Goal: Obtain resource: Obtain resource

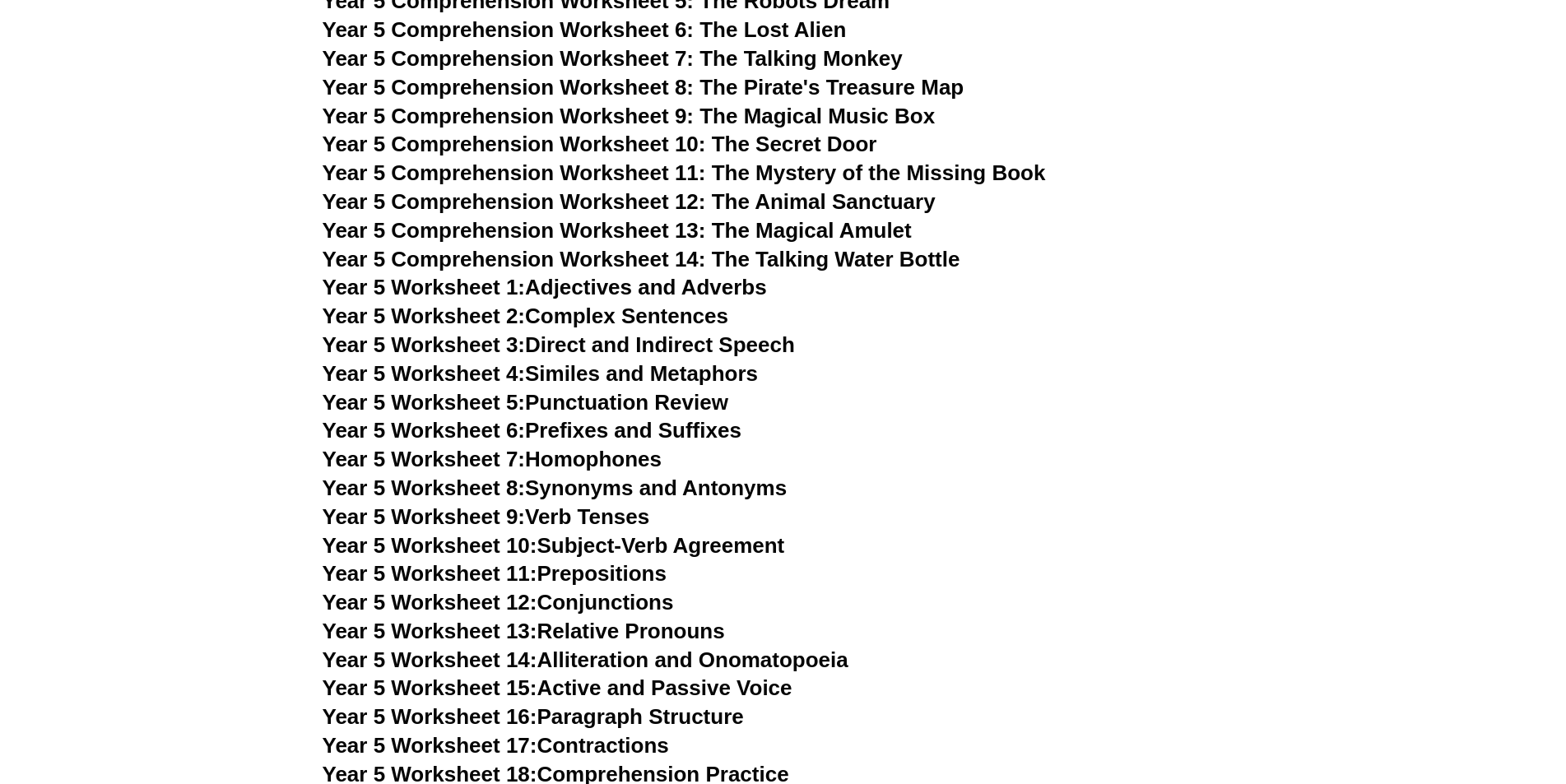
scroll to position [7568, 0]
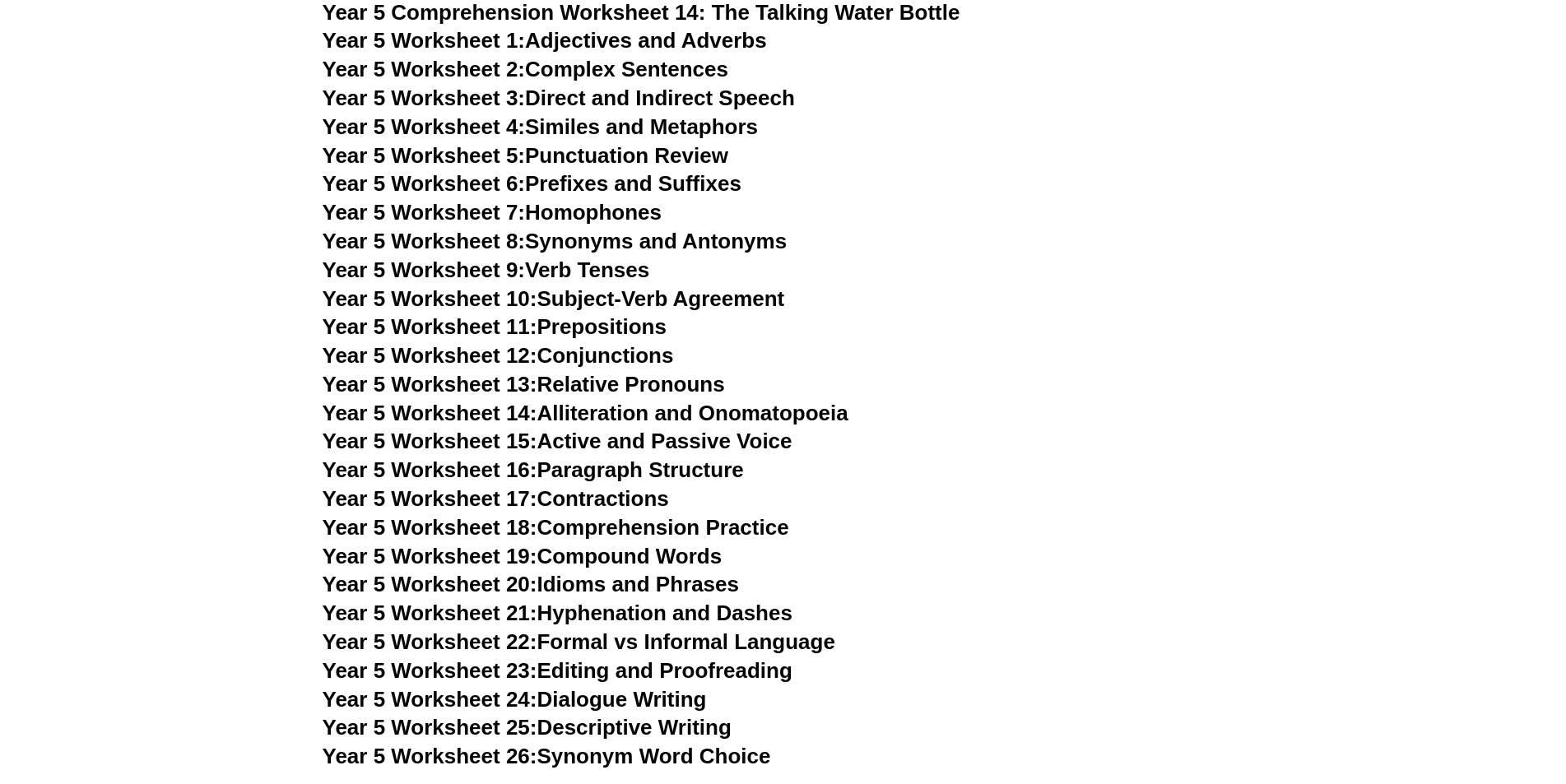
click at [526, 127] on span "Year 5 Worksheet 4:" at bounding box center [424, 127] width 203 height 25
click at [570, 150] on link "Year 5 Worksheet 5: Punctuation Review" at bounding box center [525, 155] width 405 height 25
click at [591, 187] on link "Year 5 Worksheet 6: Prefixes and Suffixes" at bounding box center [532, 183] width 419 height 25
click at [612, 217] on link "Year 5 Worksheet 7: Homophones" at bounding box center [492, 212] width 340 height 25
click at [584, 237] on link "Year 5 Worksheet 8: Synonyms and Antonyms" at bounding box center [555, 240] width 465 height 25
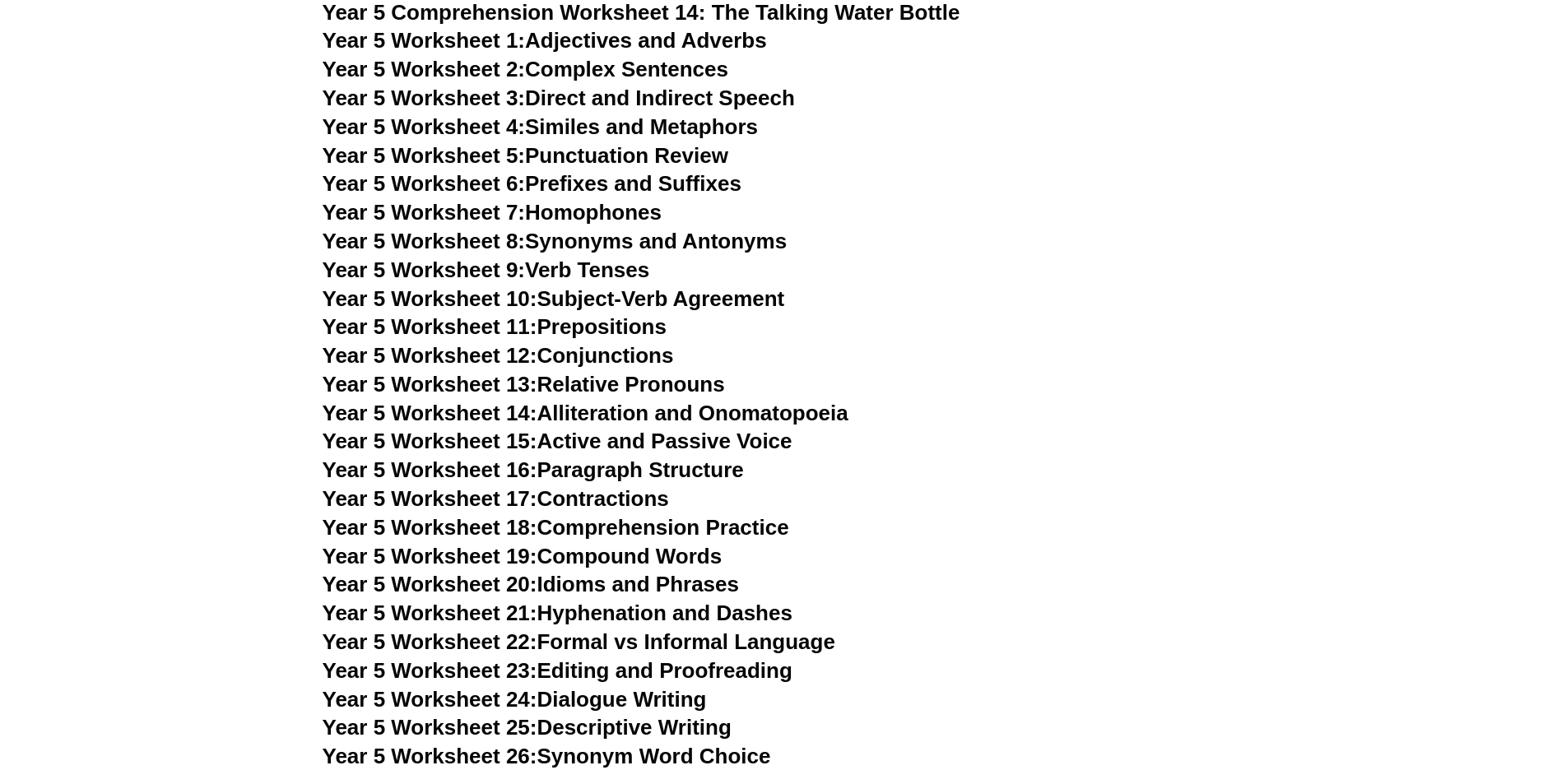
click at [635, 272] on link "Year 5 Worksheet 9: Verb Tenses" at bounding box center [486, 270] width 328 height 25
click at [568, 302] on link "Year 5 Worksheet 10: Subject-Verb Agreement" at bounding box center [554, 298] width 463 height 25
click at [599, 329] on link "Year 5 Worksheet 11: Prepositions" at bounding box center [495, 326] width 344 height 25
click at [594, 349] on link "Year 5 Worksheet 12: Conjunctions" at bounding box center [498, 355] width 352 height 25
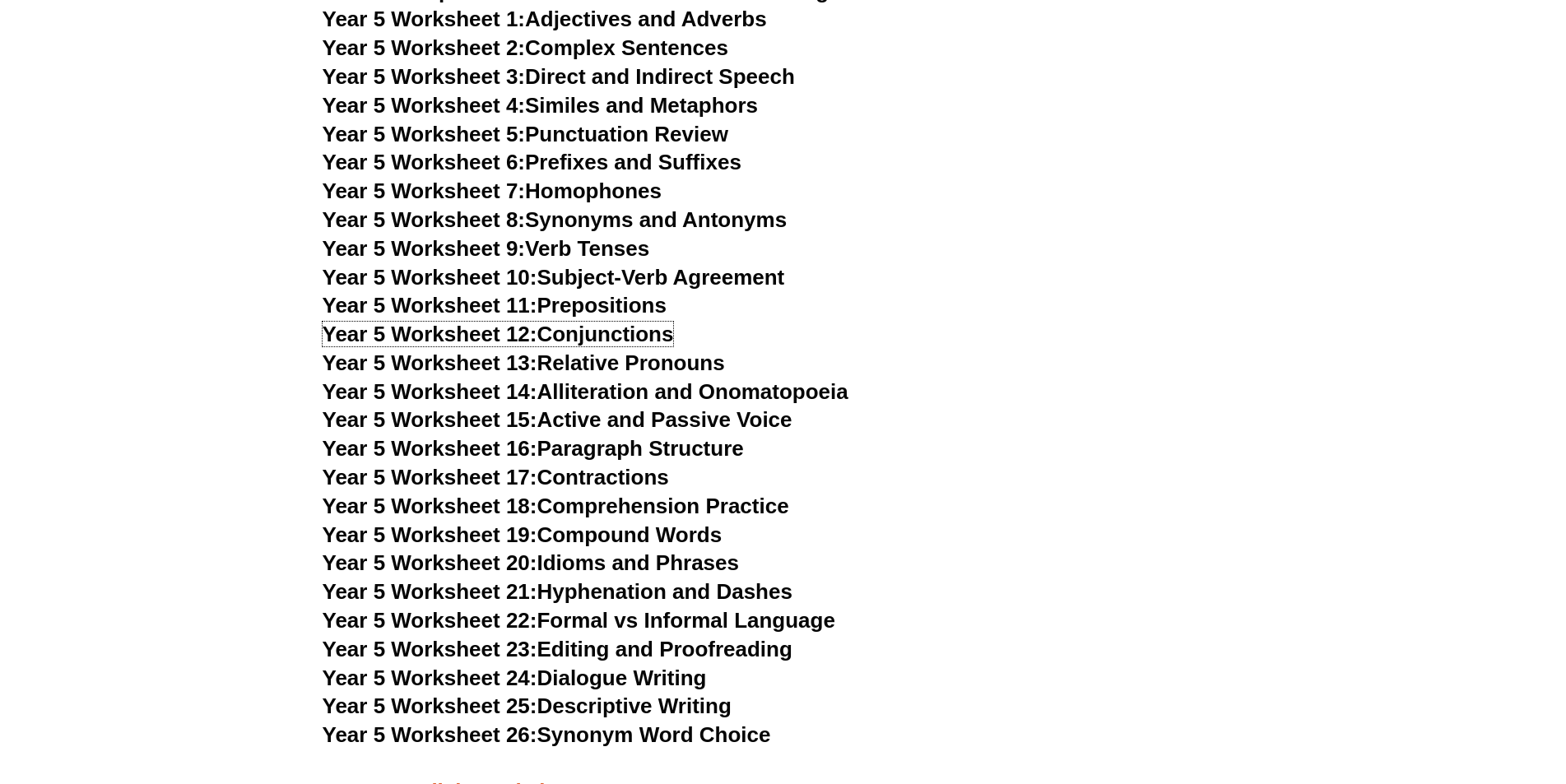
scroll to position [7815, 0]
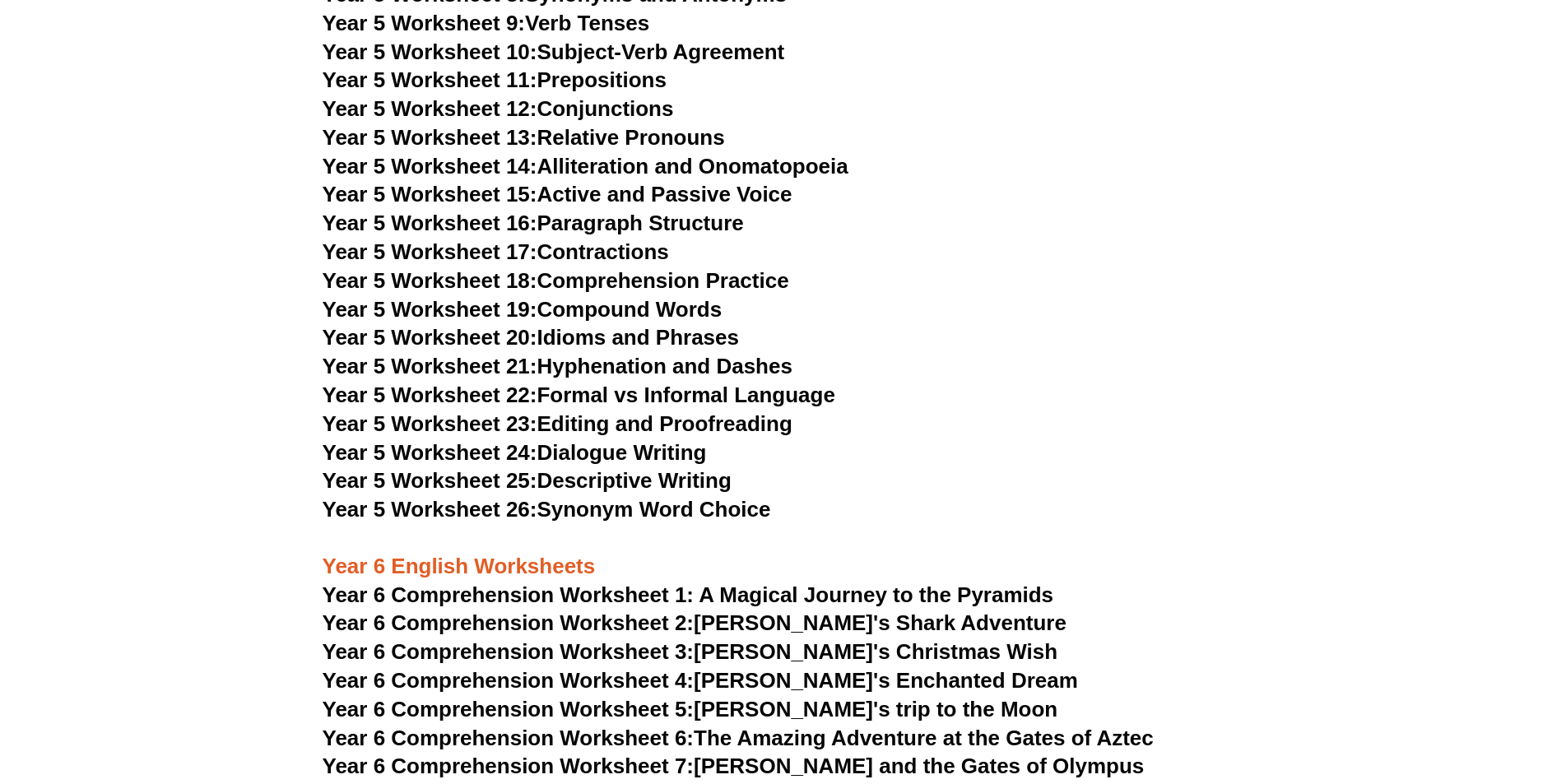
click at [636, 134] on link "Year 5 Worksheet 13: Relative Pronouns" at bounding box center [524, 137] width 403 height 25
click at [599, 192] on link "Year 5 Worksheet 15: Active and Passive Voice" at bounding box center [558, 194] width 470 height 25
